Goal: Task Accomplishment & Management: Complete application form

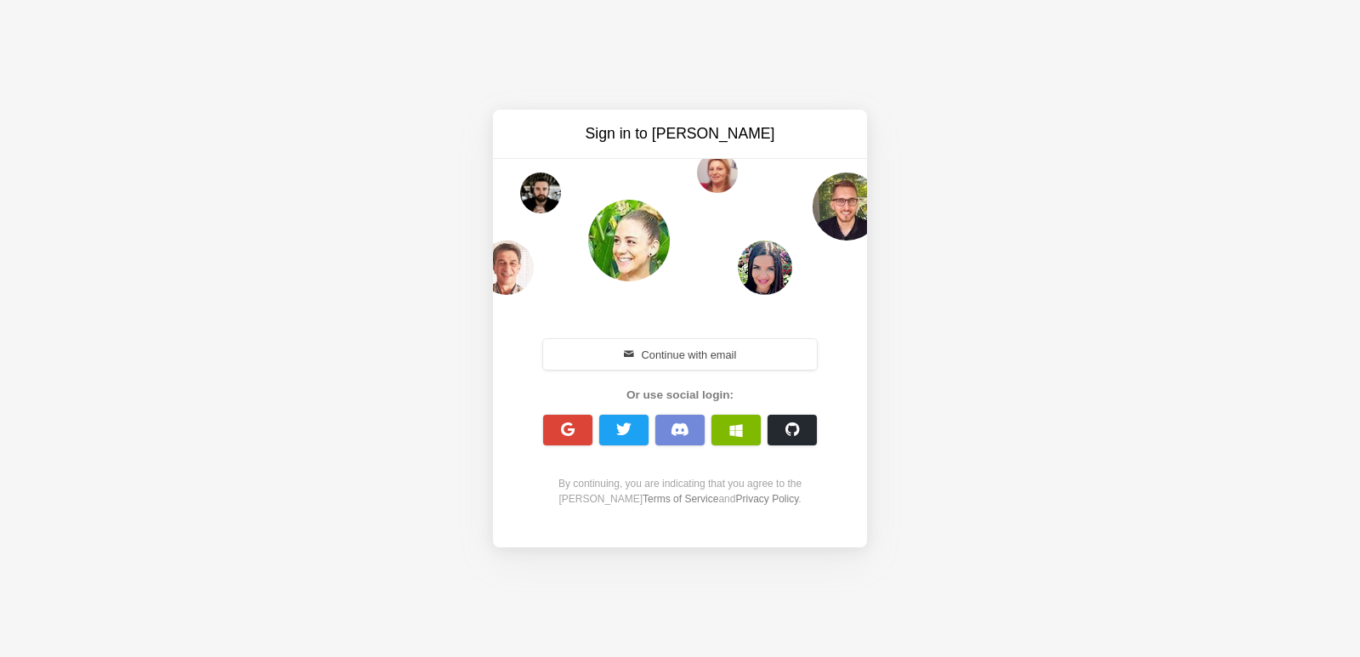
click at [562, 427] on span "button" at bounding box center [568, 429] width 16 height 16
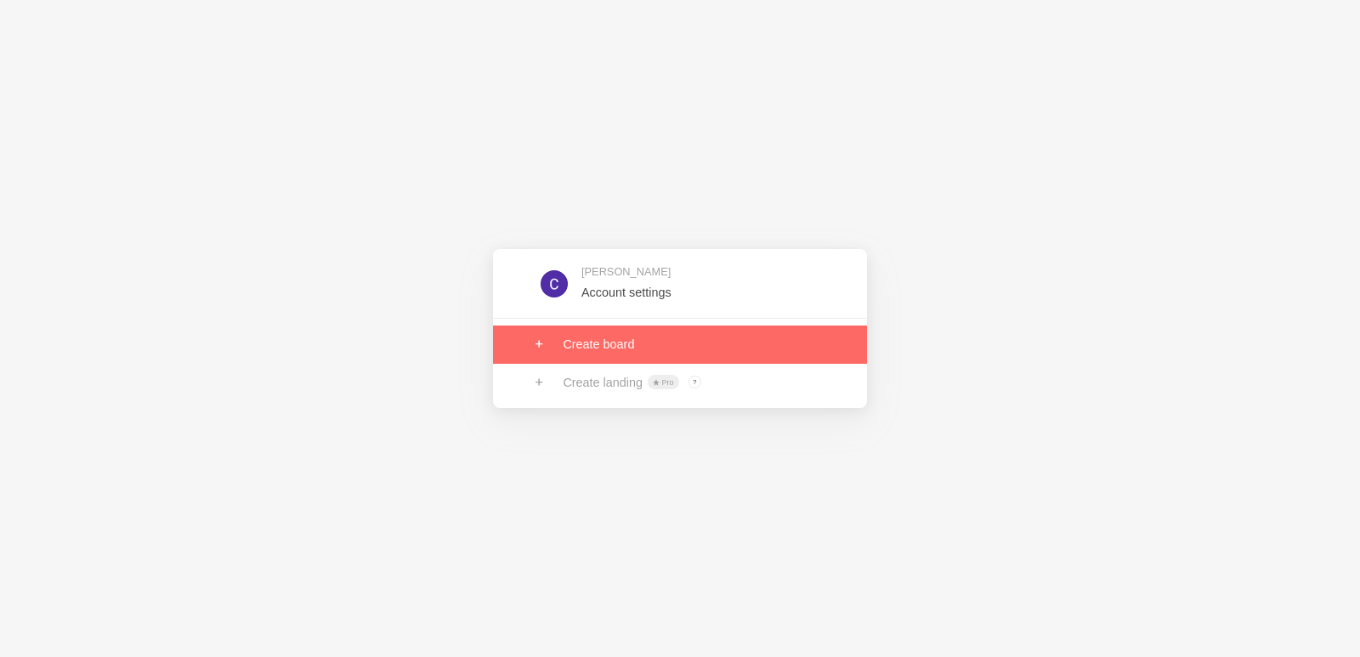
click at [613, 348] on link at bounding box center [680, 343] width 374 height 37
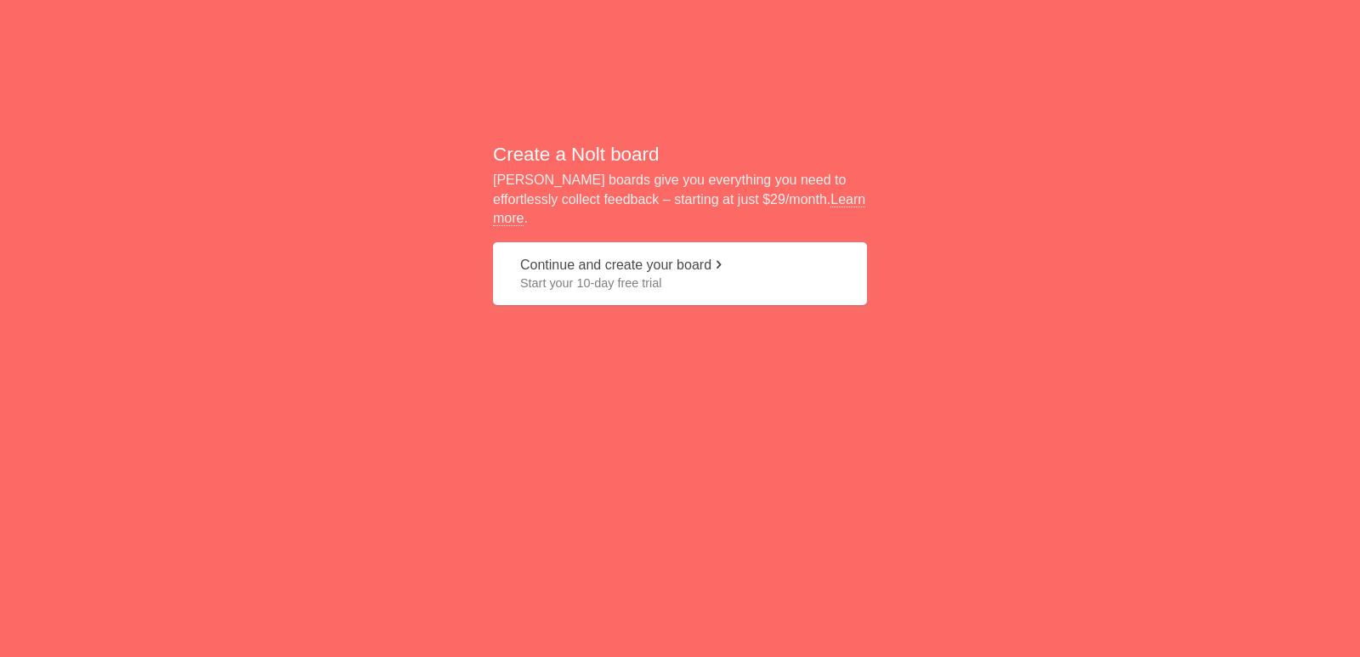
click at [725, 257] on span at bounding box center [718, 264] width 14 height 14
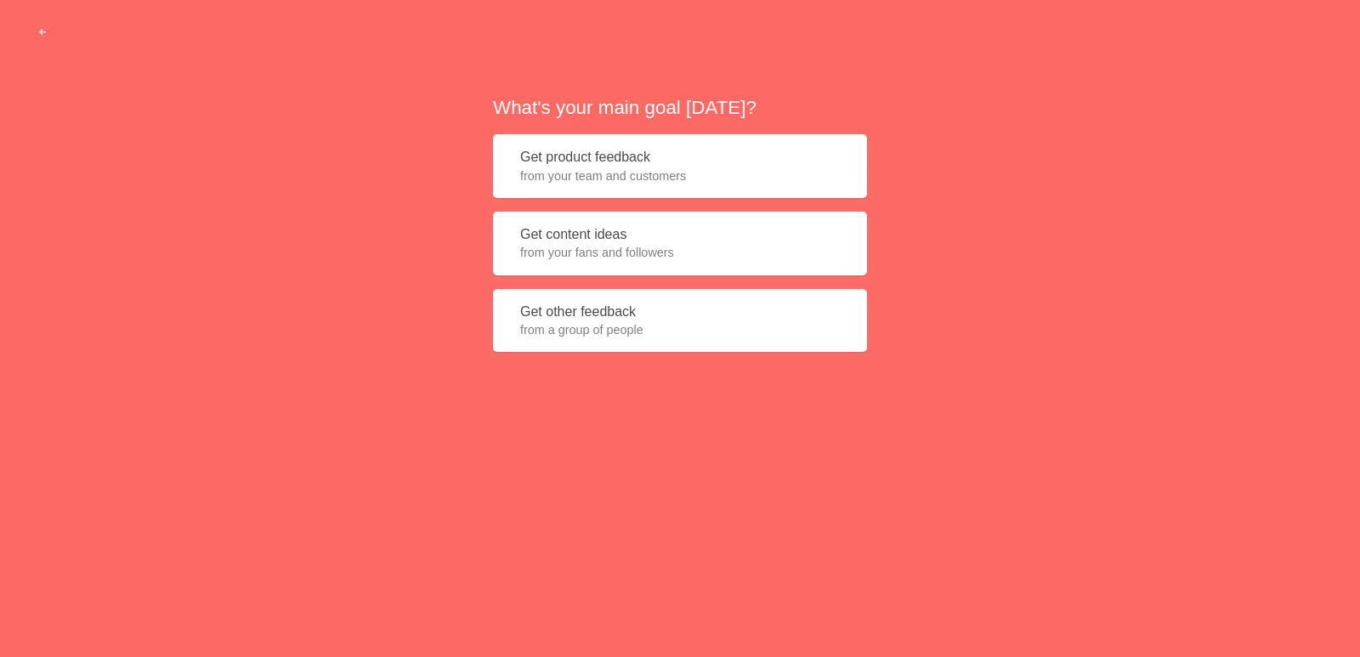
click at [636, 154] on button "Get product feedback from your team and customers" at bounding box center [680, 166] width 374 height 64
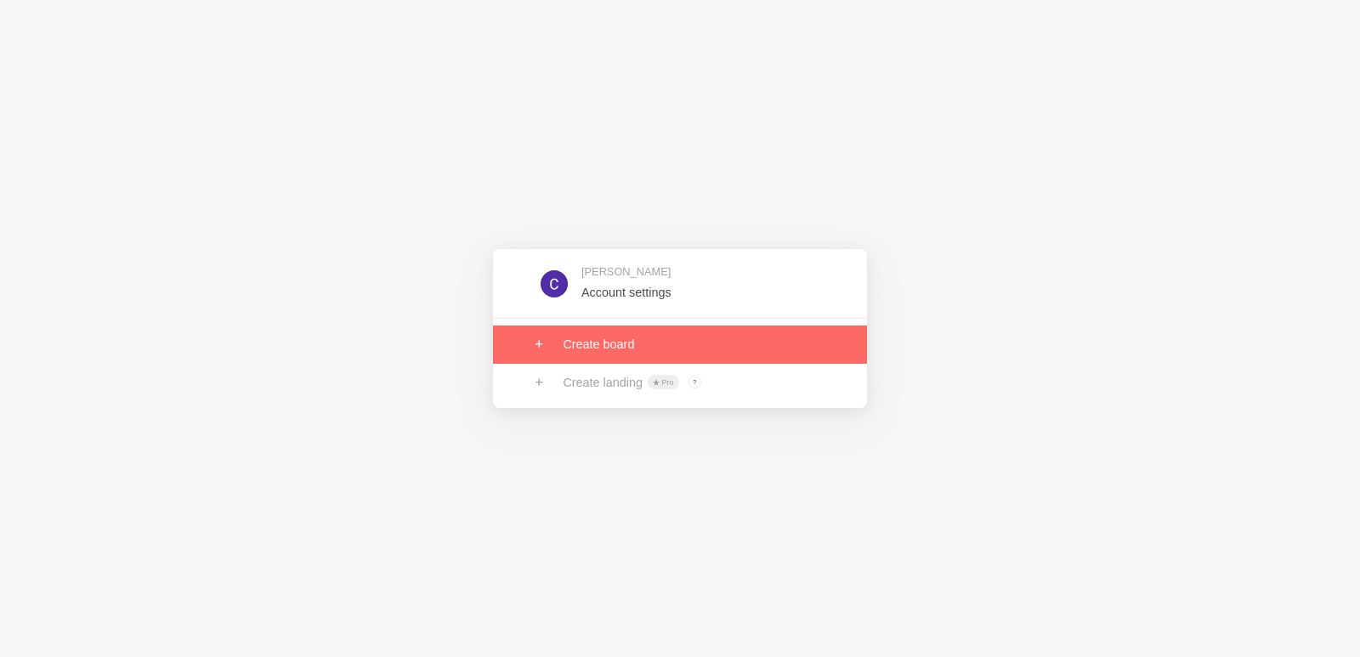
click at [623, 349] on link at bounding box center [680, 343] width 374 height 37
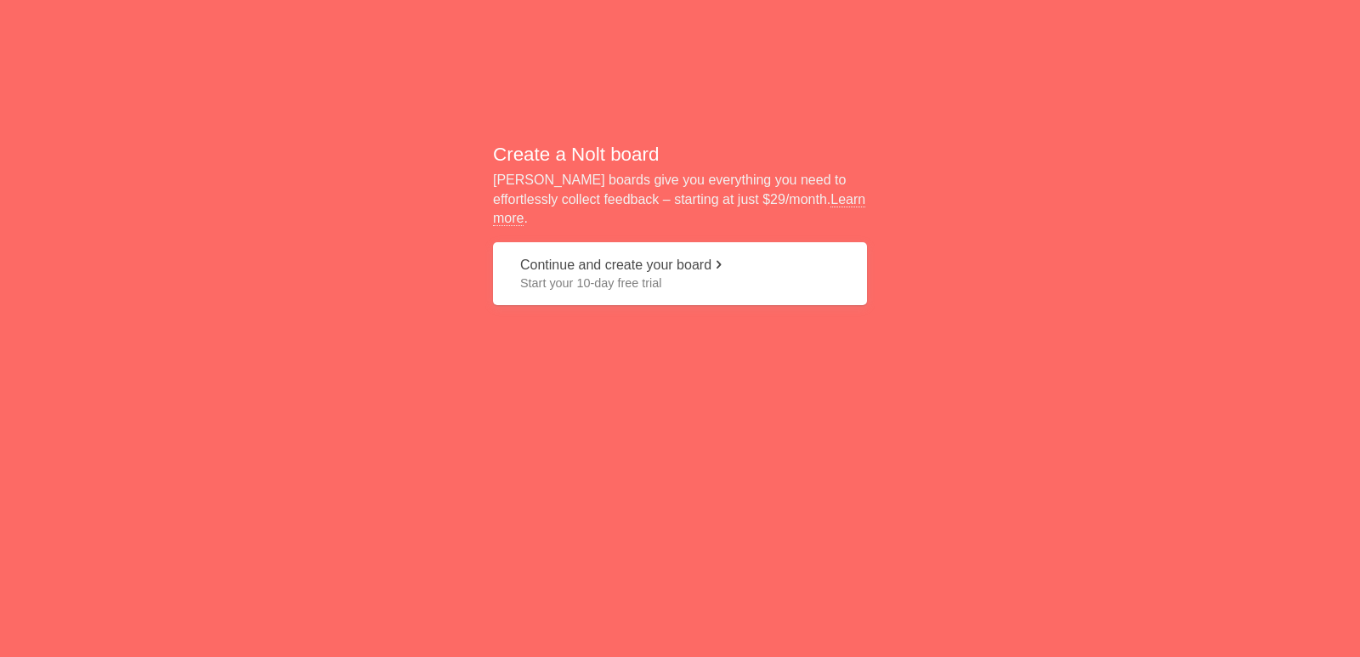
click at [714, 263] on button "Continue and create your board Start your 10-day free trial" at bounding box center [680, 274] width 374 height 64
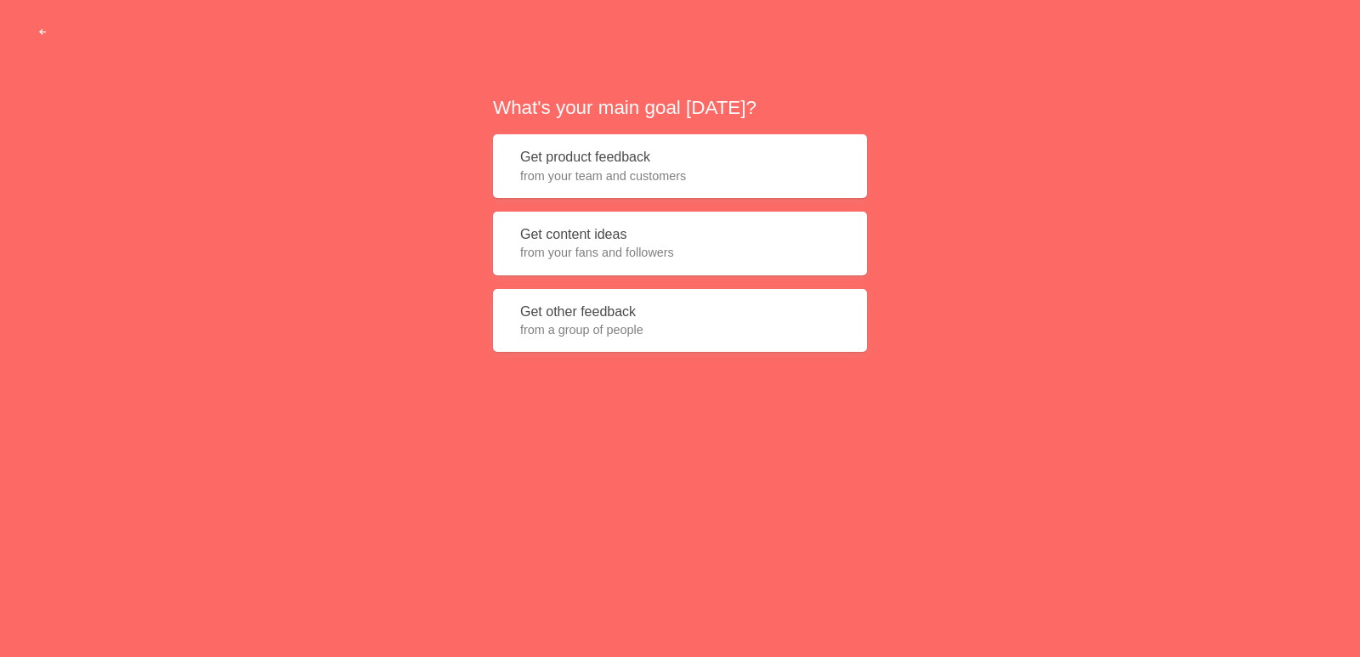
click at [704, 261] on span "from your fans and followers" at bounding box center [679, 252] width 319 height 17
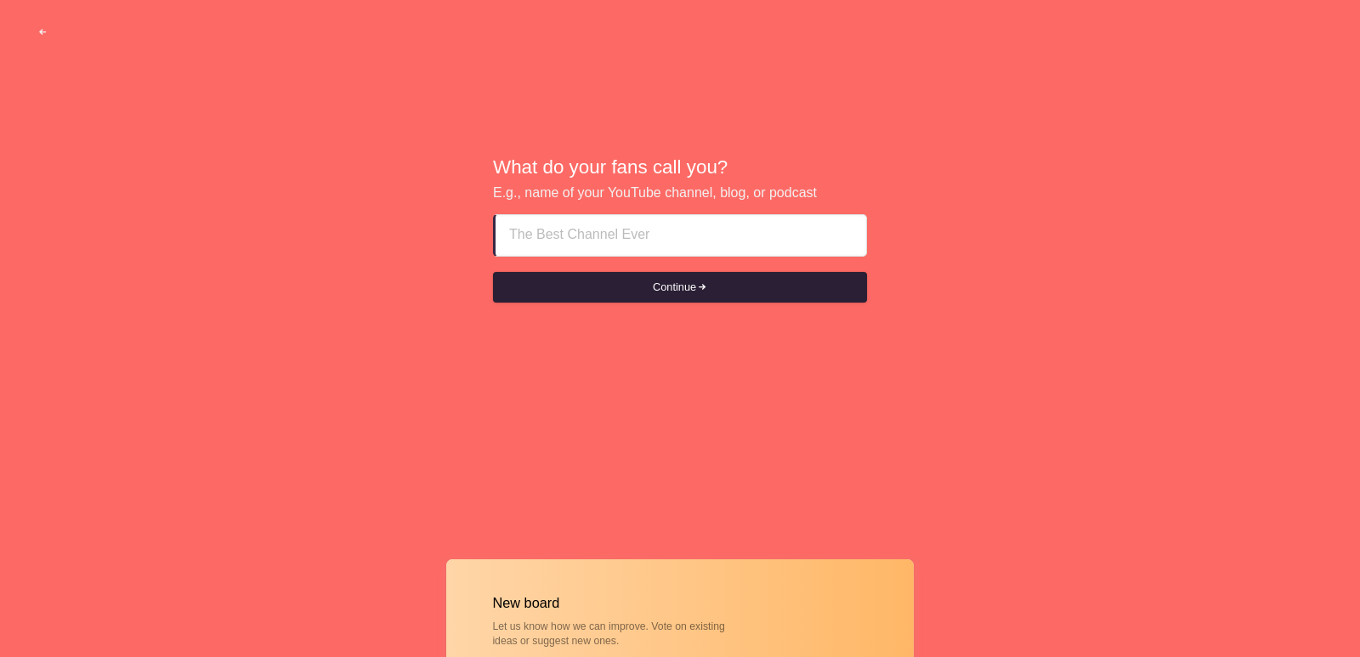
click at [695, 289] on button "Continue" at bounding box center [680, 287] width 374 height 31
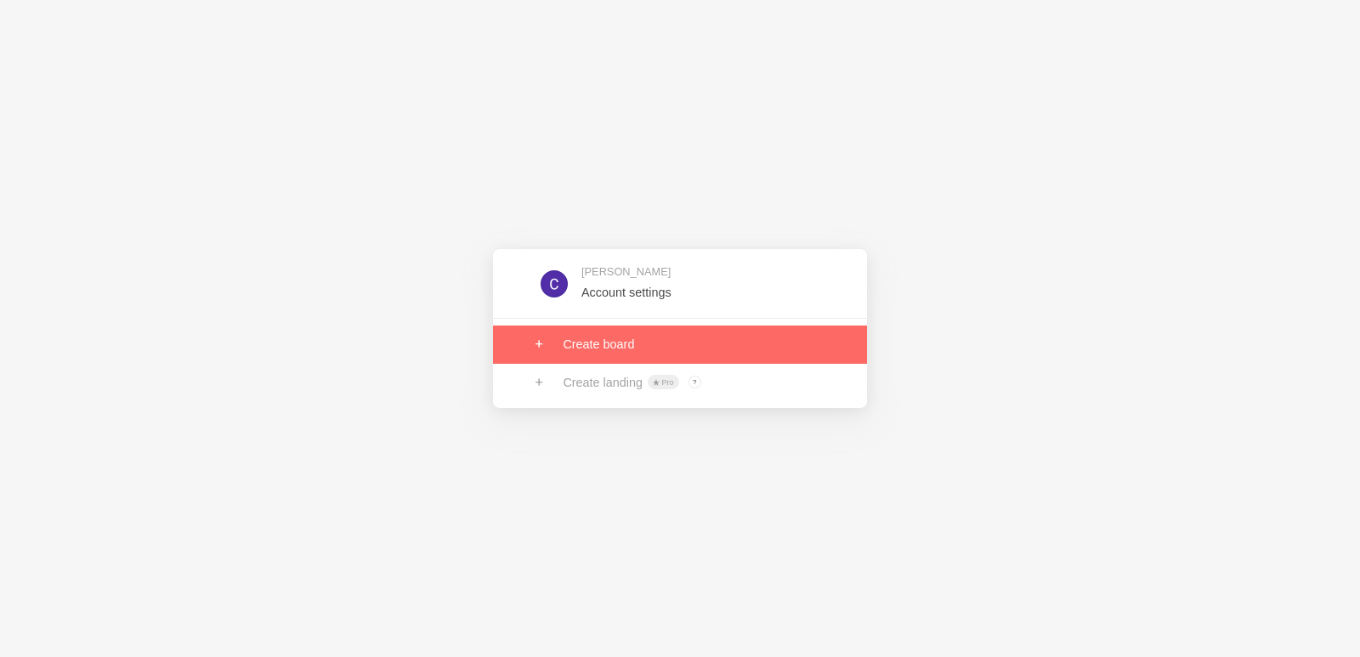
click at [605, 339] on link at bounding box center [680, 343] width 374 height 37
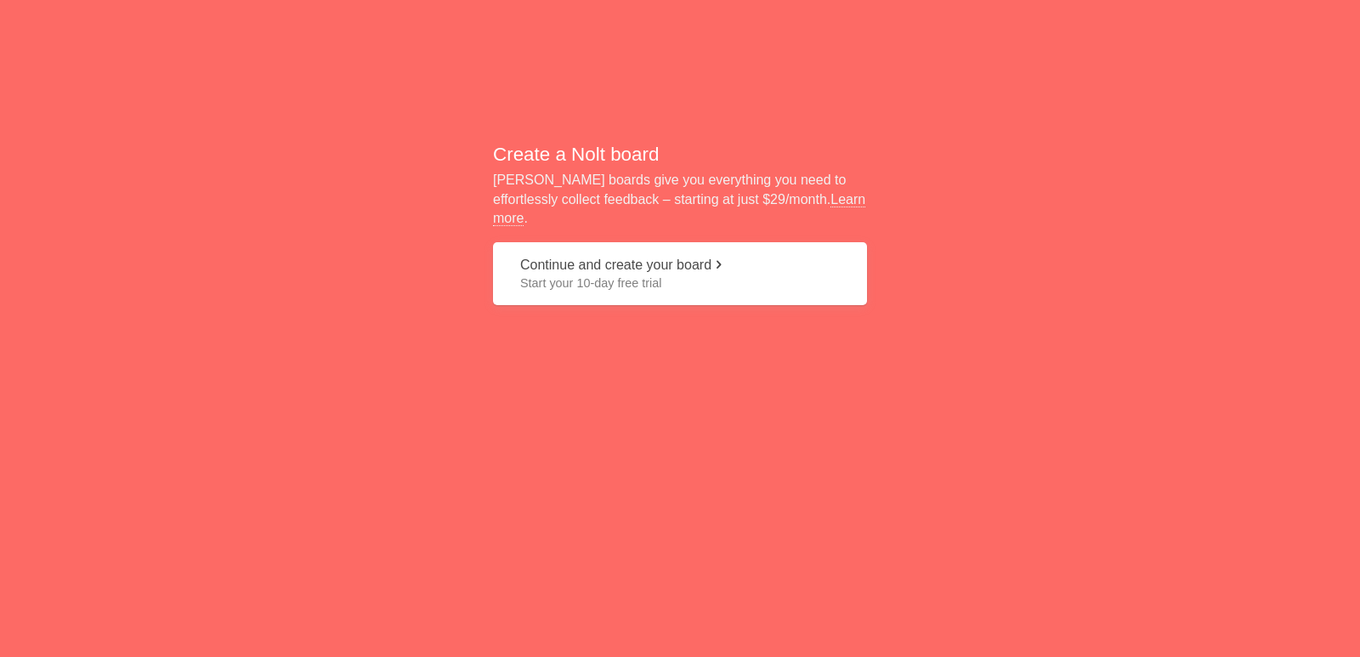
click at [640, 274] on span "Start your 10-day free trial" at bounding box center [679, 282] width 319 height 17
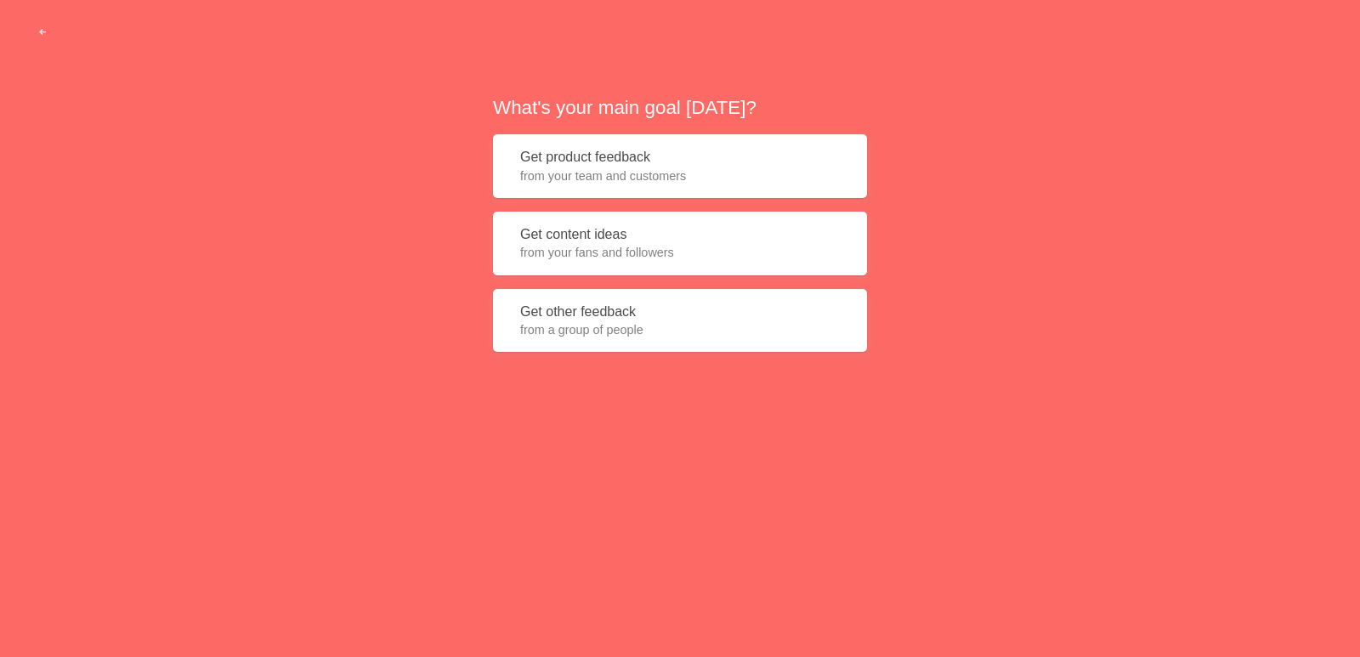
click at [638, 324] on span "from a group of people" at bounding box center [679, 329] width 319 height 17
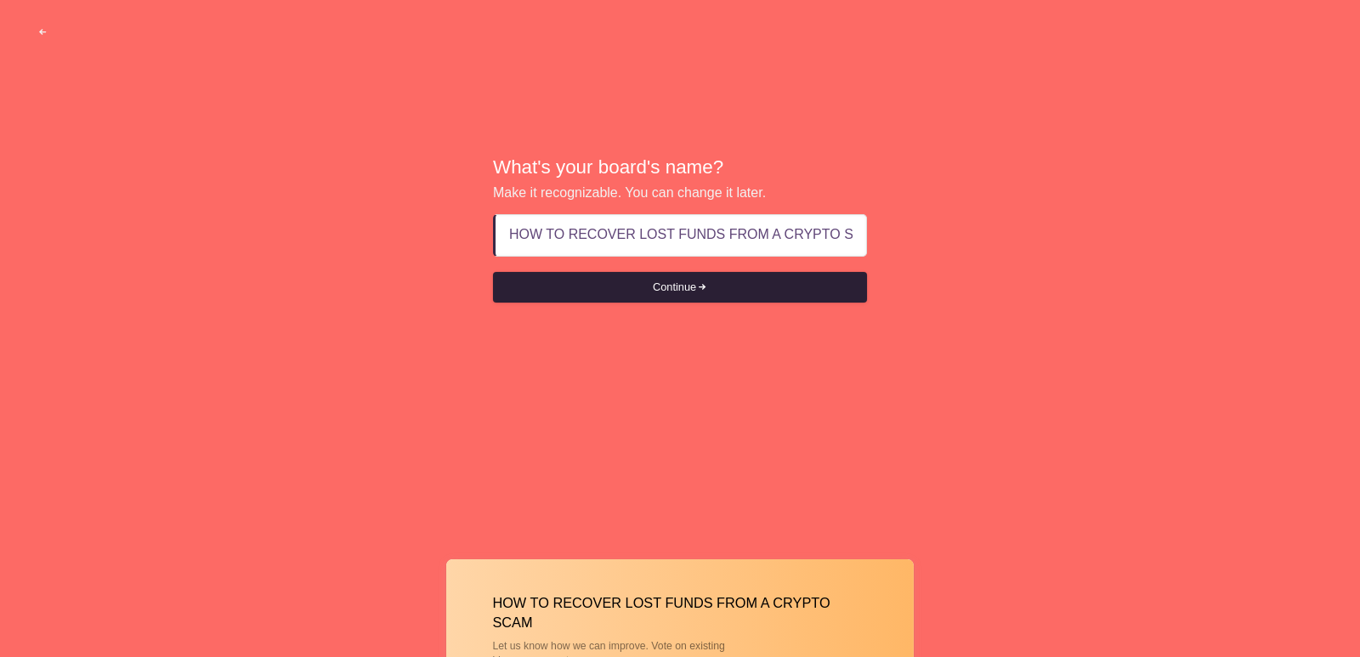
click at [781, 297] on button "Continue" at bounding box center [680, 287] width 374 height 31
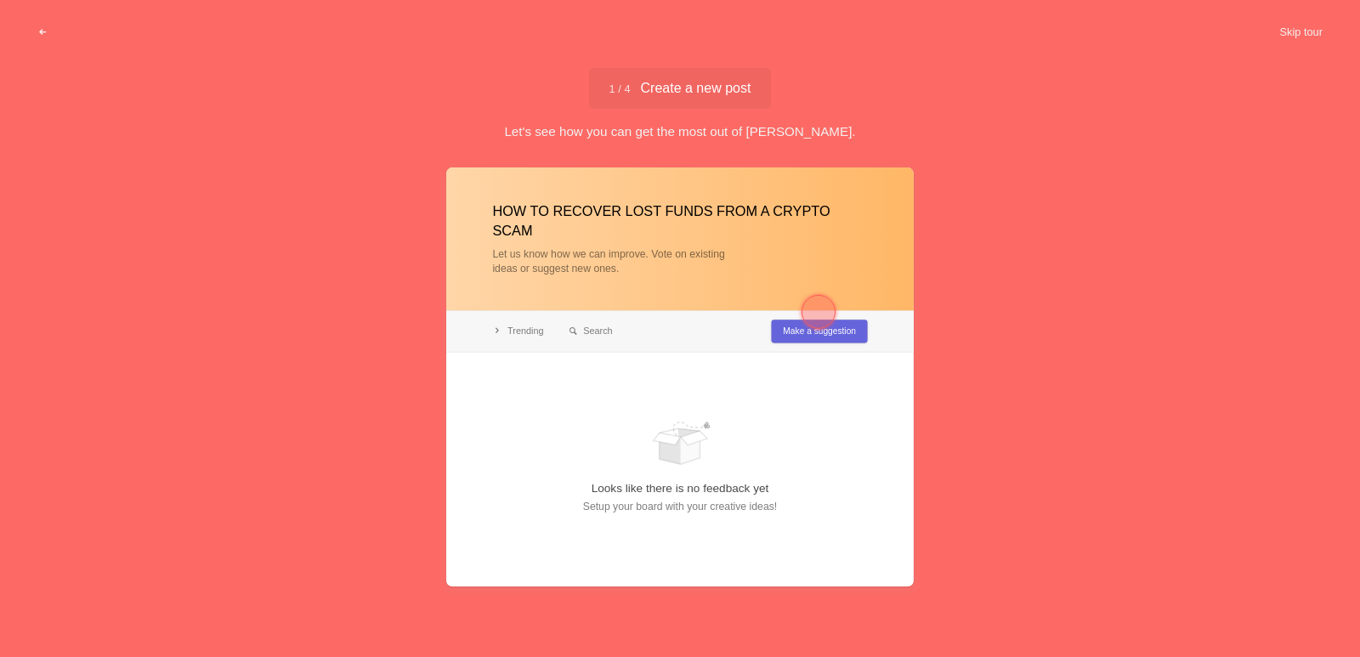
type input "HOW TO RECOVER LOST FUNDS FROM A CRYPTO SCAM"
click at [822, 309] on div at bounding box center [818, 312] width 34 height 34
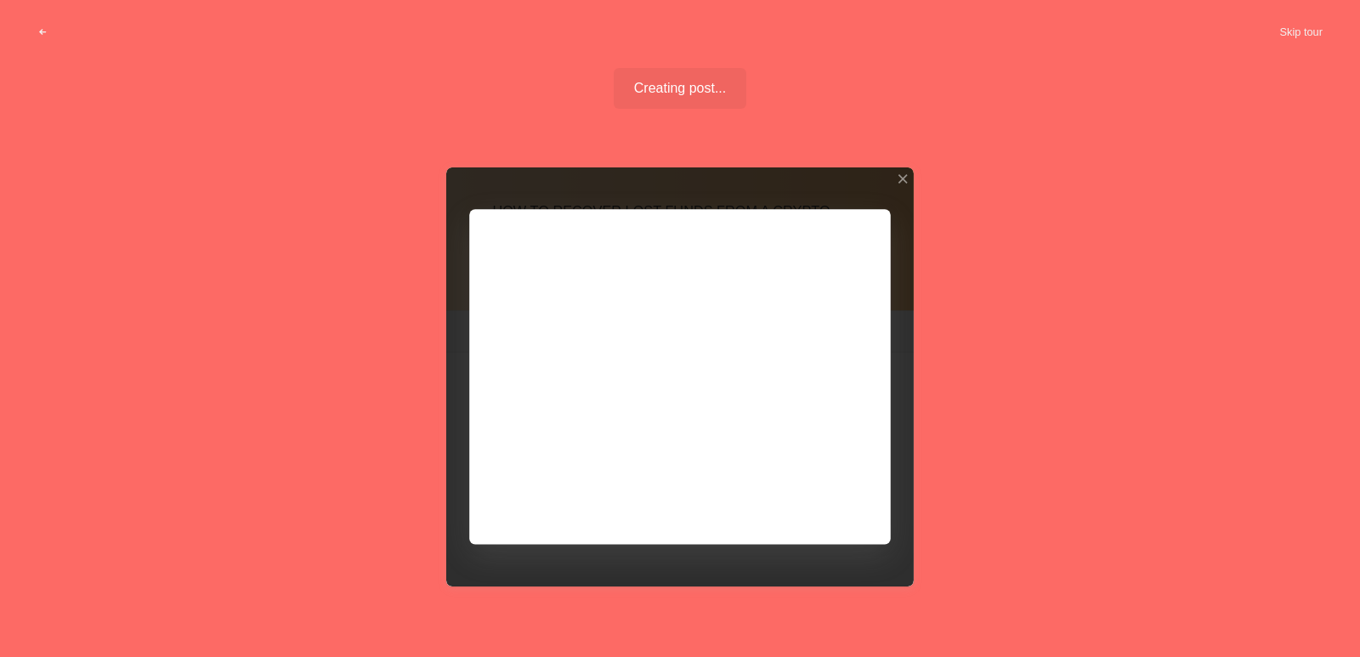
click at [734, 316] on div at bounding box center [679, 376] width 467 height 419
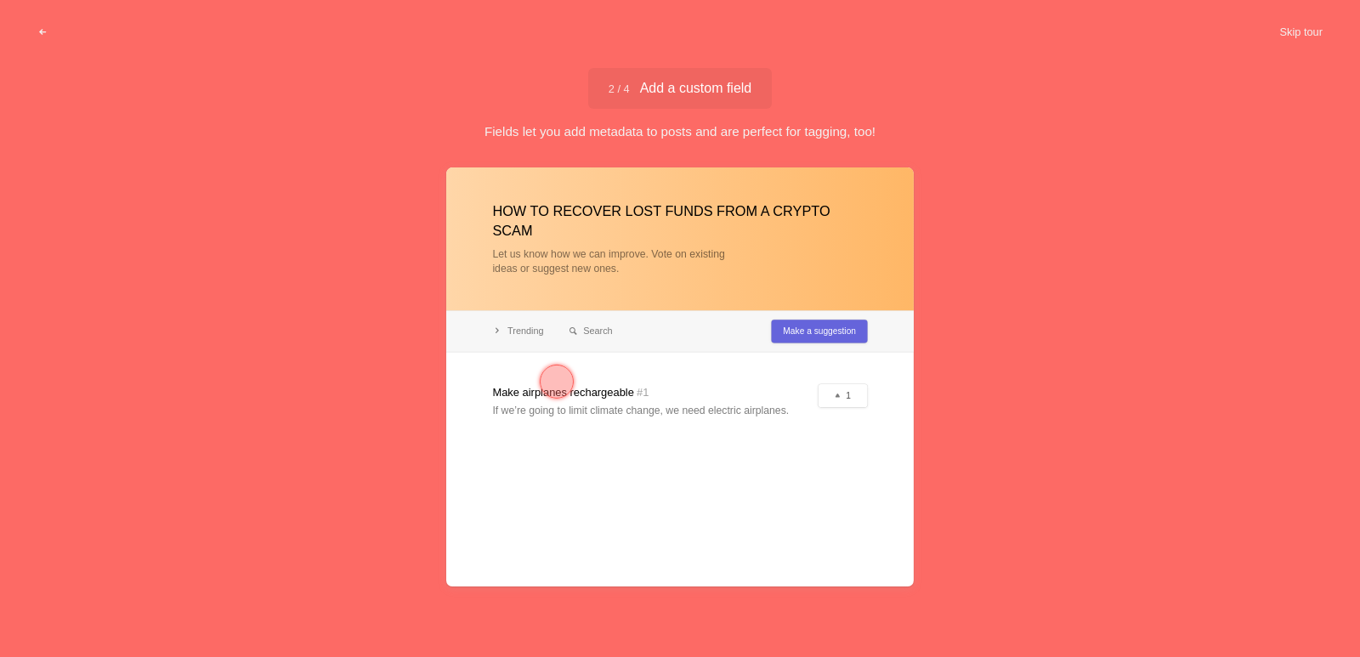
click at [670, 300] on div at bounding box center [679, 376] width 467 height 419
click at [579, 376] on div at bounding box center [556, 381] width 61 height 61
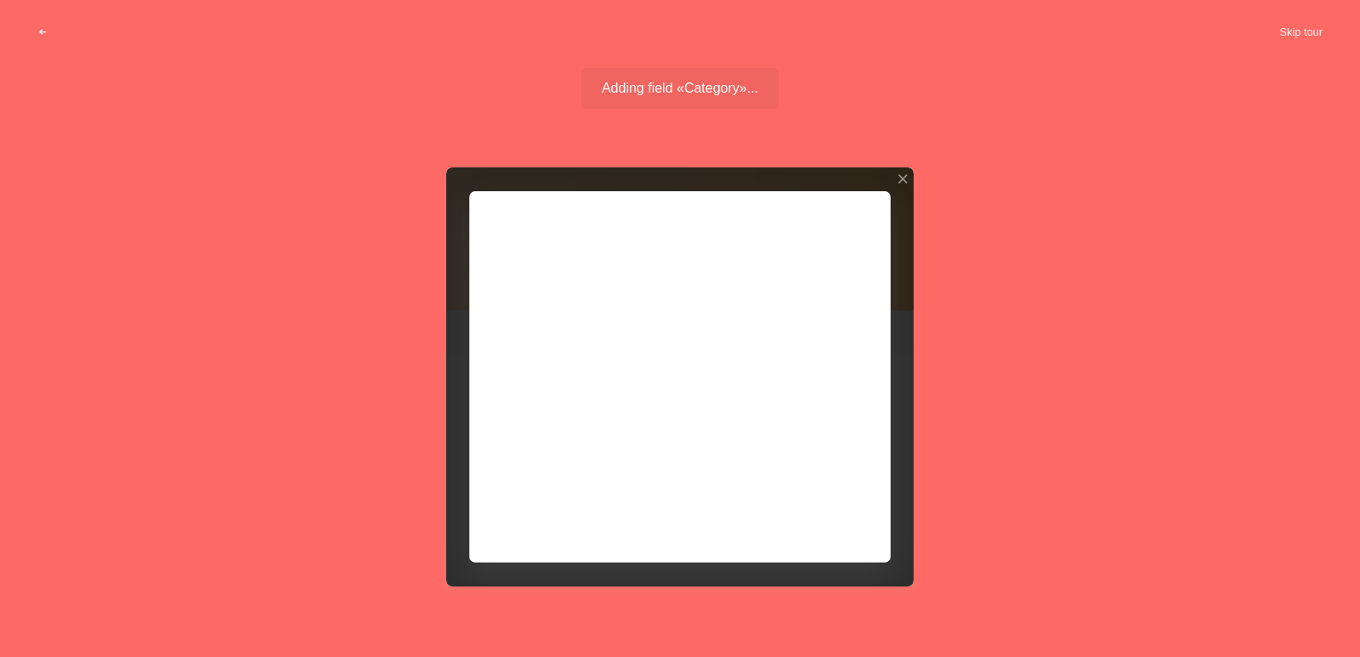
click at [524, 324] on div at bounding box center [679, 376] width 467 height 419
click at [637, 400] on div at bounding box center [679, 376] width 467 height 419
click at [714, 354] on div at bounding box center [679, 376] width 467 height 419
click at [1306, 34] on button "Skip tour" at bounding box center [1300, 32] width 84 height 31
